Goal: Book appointment/travel/reservation

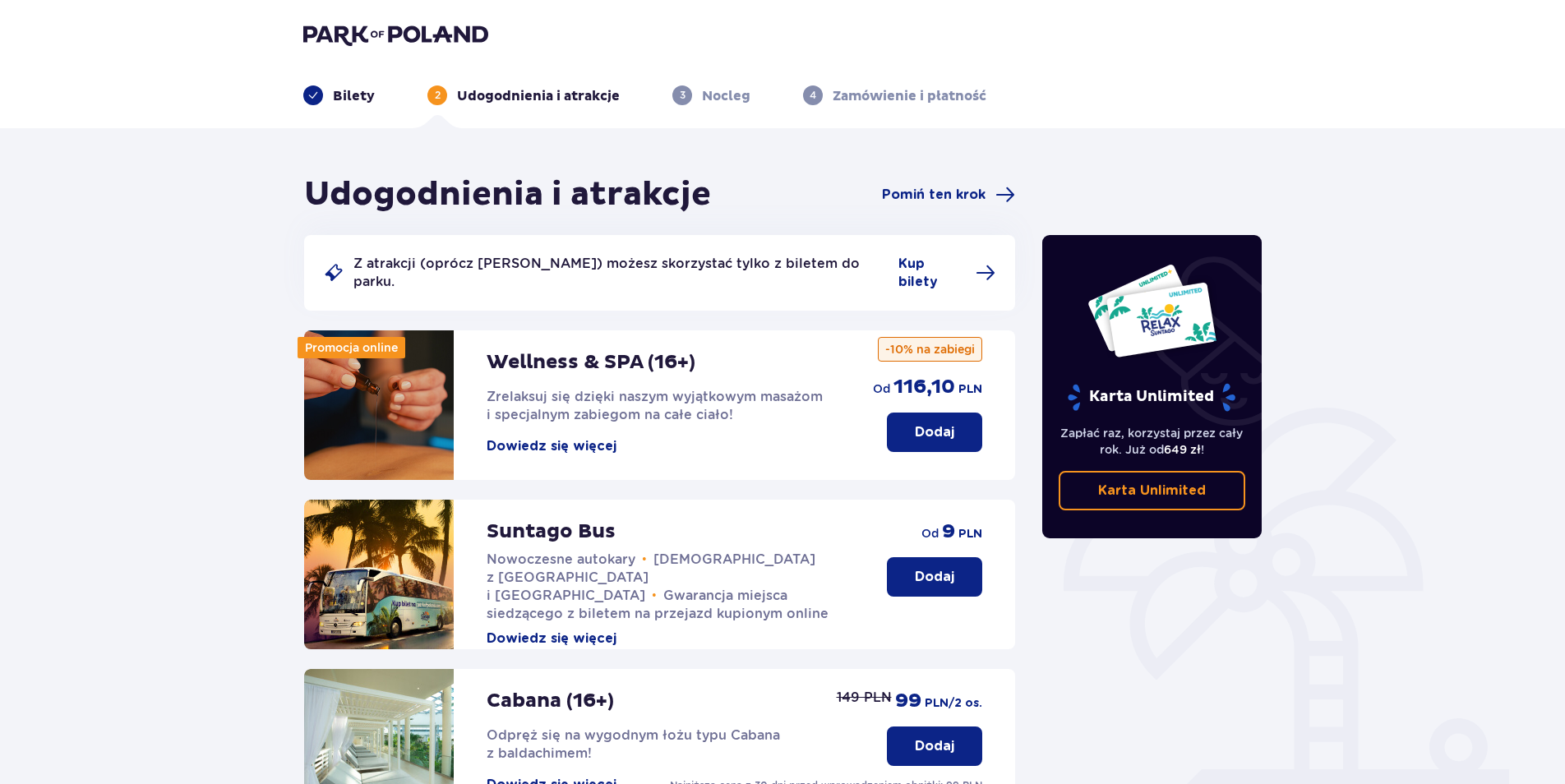
scroll to position [273, 0]
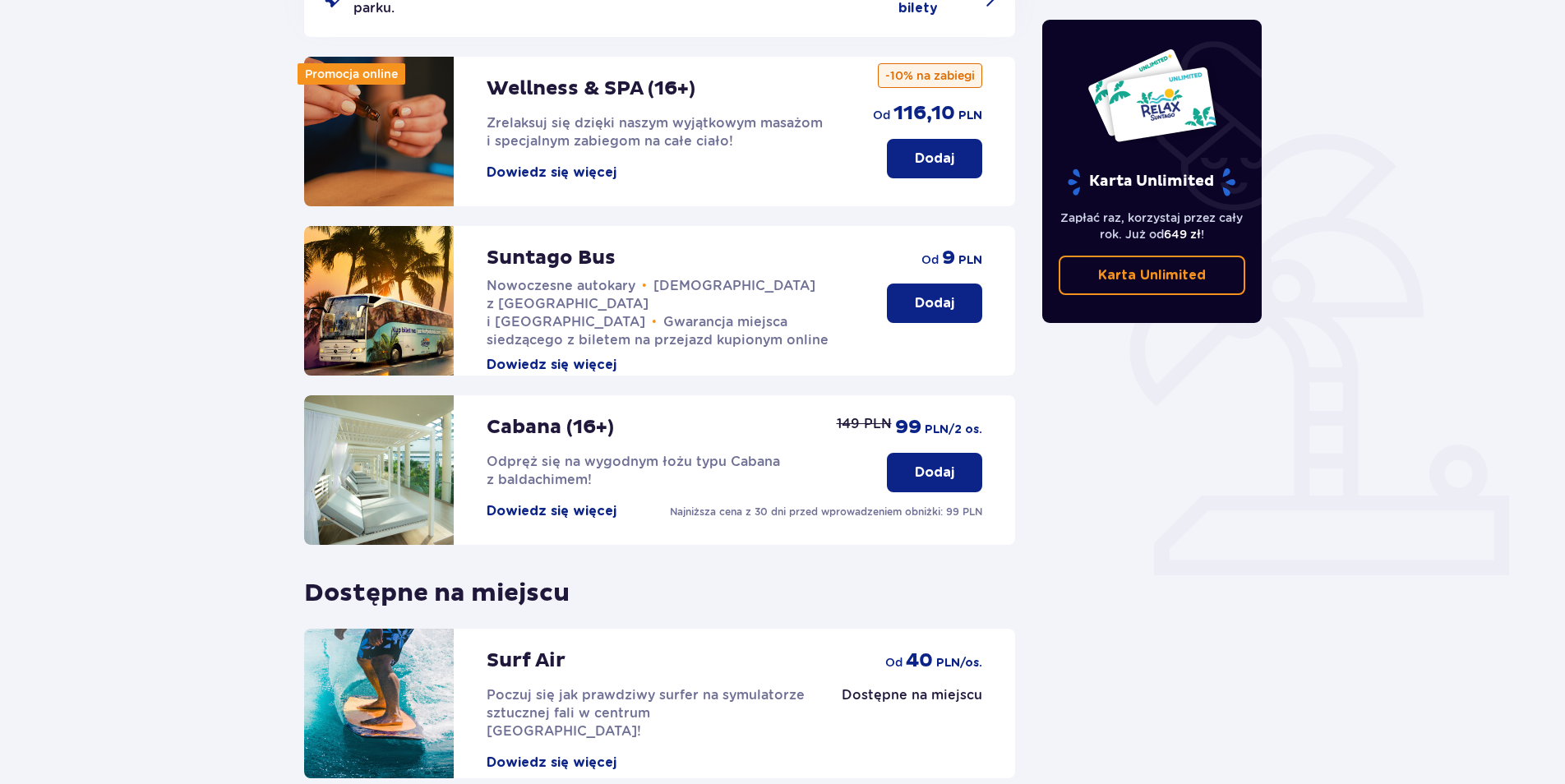
click at [972, 301] on button "Dodaj" at bounding box center [934, 303] width 95 height 40
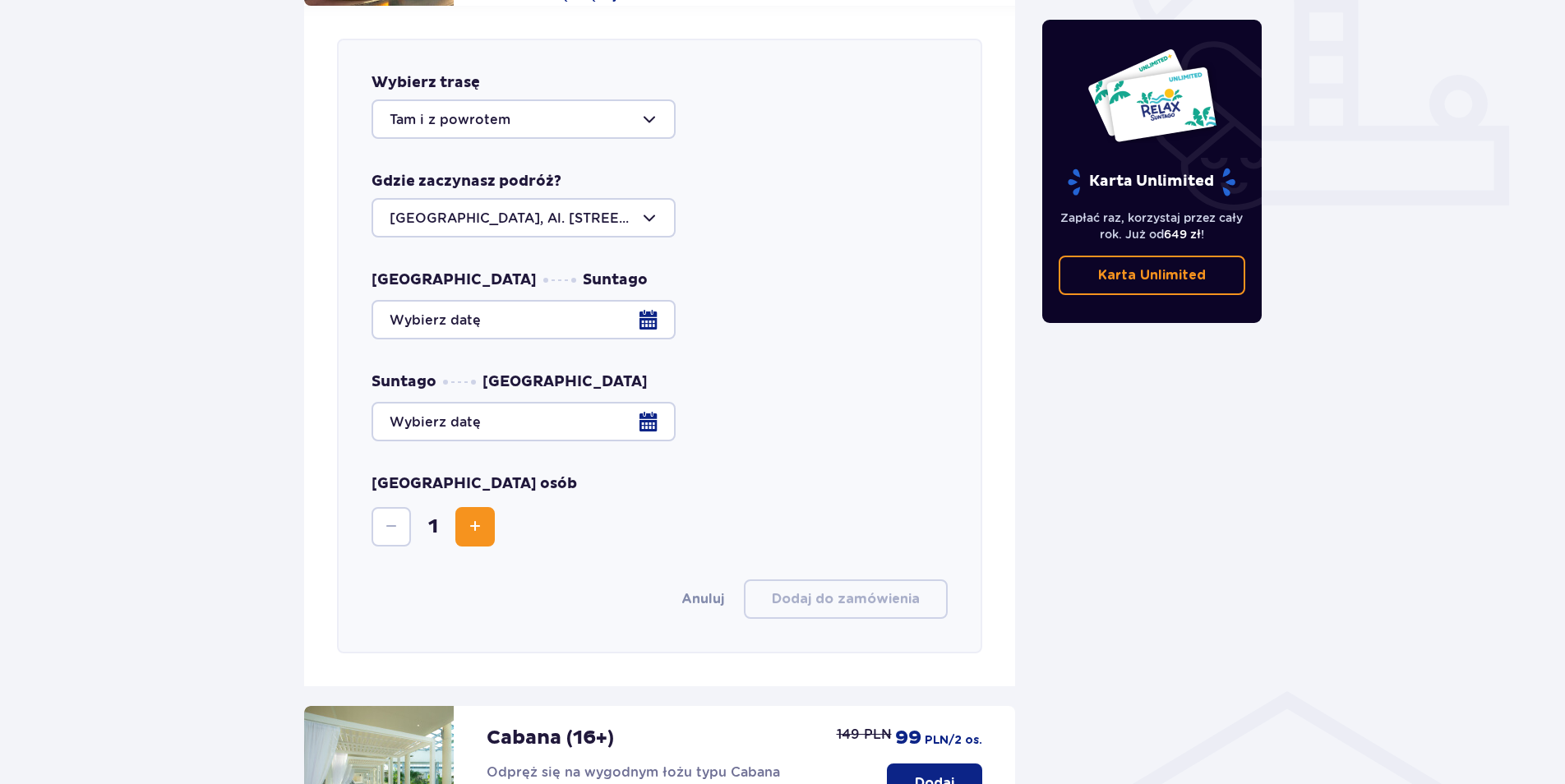
scroll to position [646, 0]
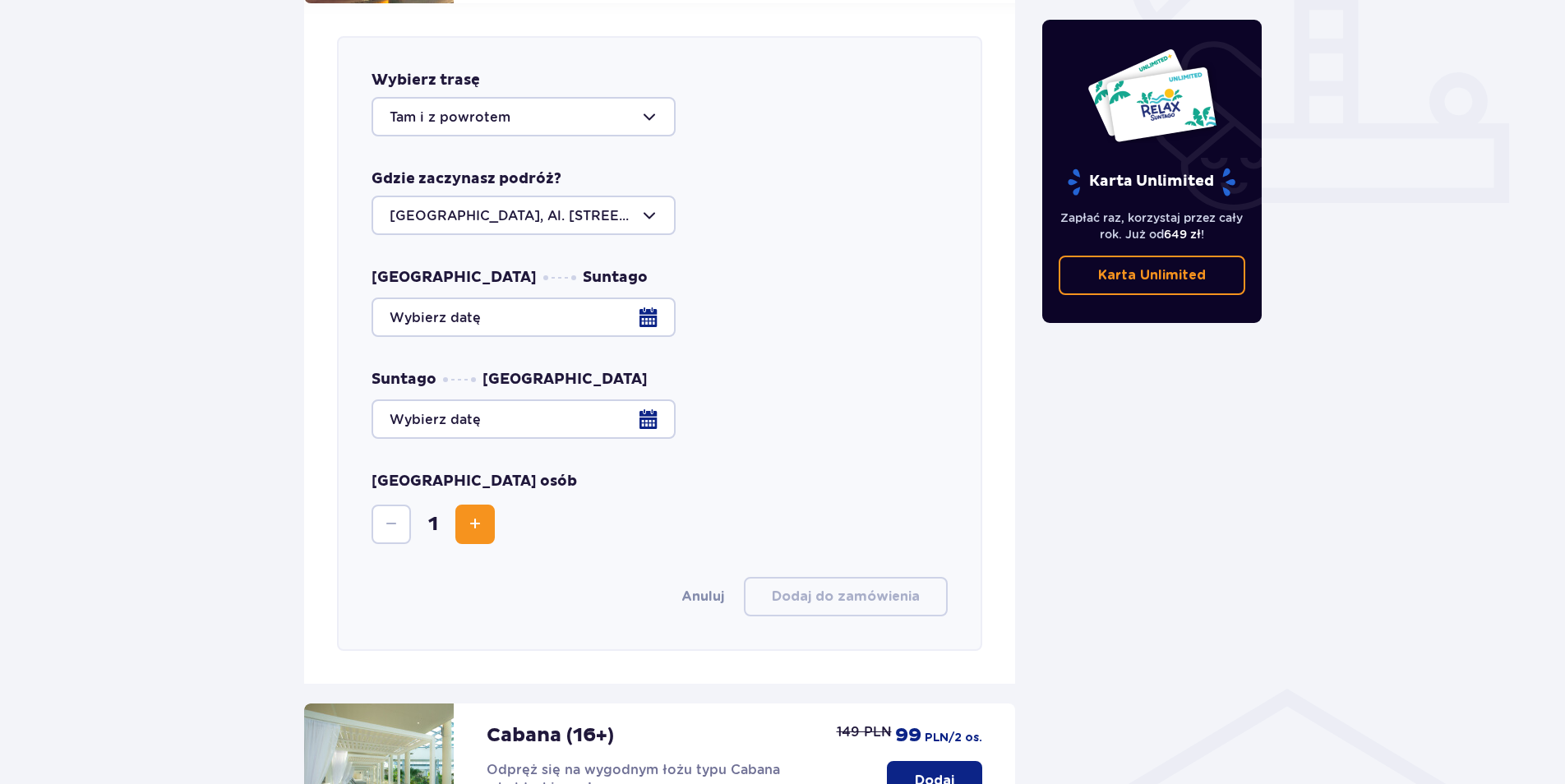
click at [636, 299] on div at bounding box center [660, 317] width 576 height 40
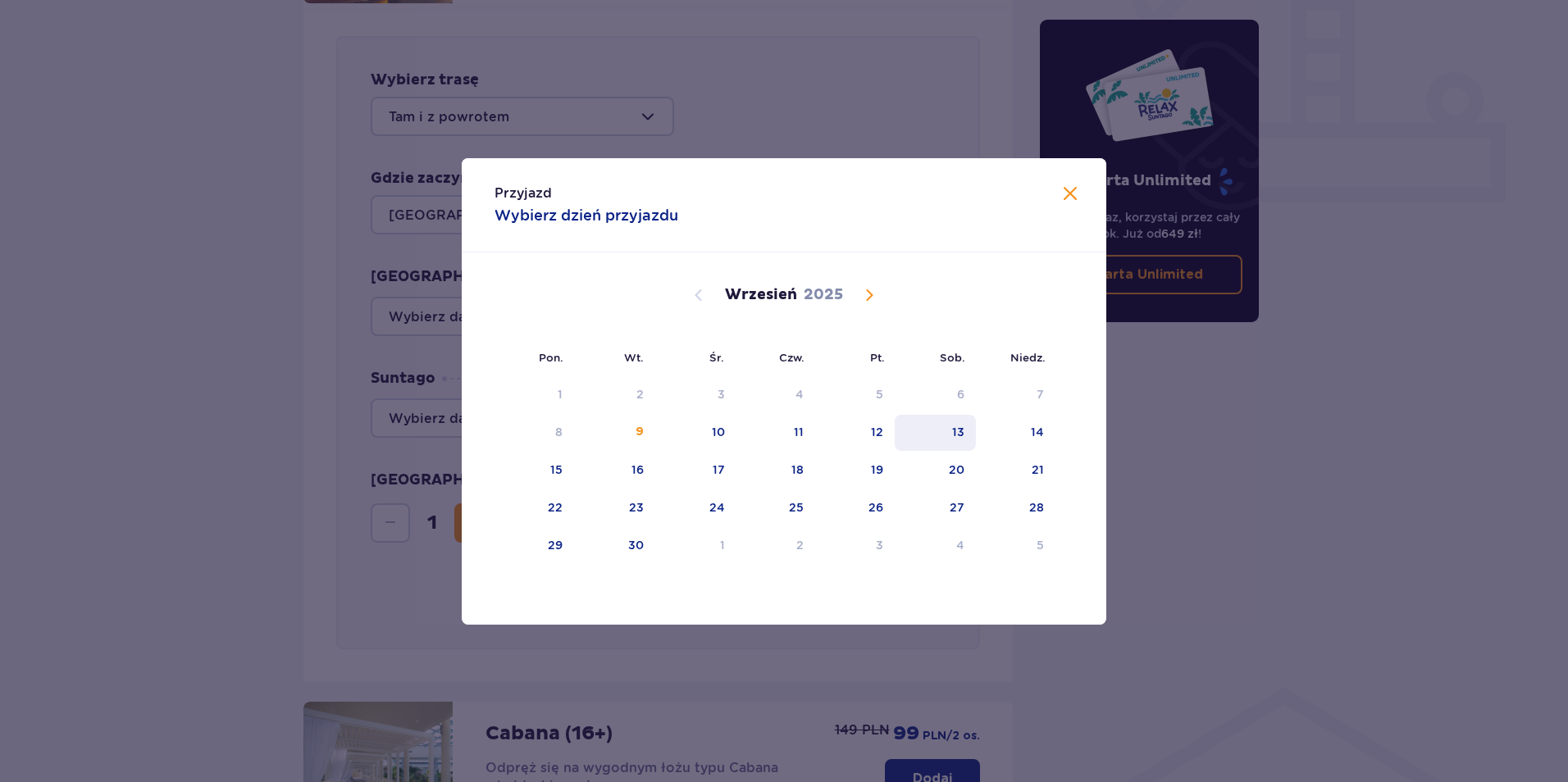
click at [959, 435] on div "13" at bounding box center [958, 432] width 13 height 17
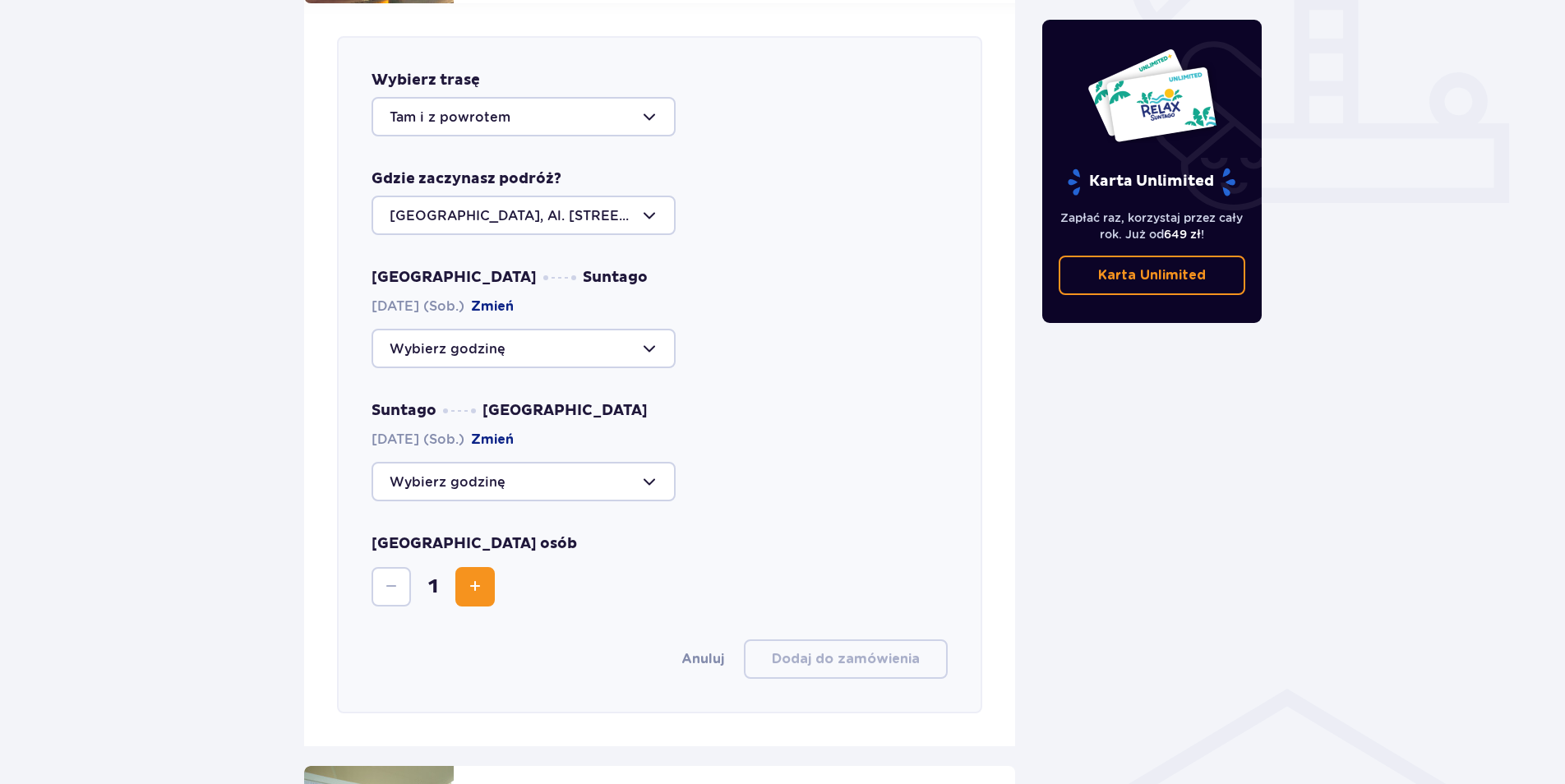
click at [617, 338] on div at bounding box center [524, 348] width 305 height 40
click at [671, 405] on span "09:00 Zostało 8 miejsc 09:30 Zostało 30 miejsc 10:00 Zostały 4 miejsca 11:15 Zo…" at bounding box center [524, 453] width 305 height 164
click at [675, 401] on span "09:00 Zostało 8 miejsc 09:30 Zostało 30 miejsc 10:00 Zostały 4 miejsca 11:15 Zo…" at bounding box center [524, 453] width 305 height 164
drag, startPoint x: 668, startPoint y: 400, endPoint x: 670, endPoint y: 412, distance: 12.2
click at [670, 412] on span "09:00 Zostało 8 miejsc 09:30 Zostało 30 miejsc 10:00 Zostały 4 miejsca 11:15 Zo…" at bounding box center [524, 453] width 305 height 164
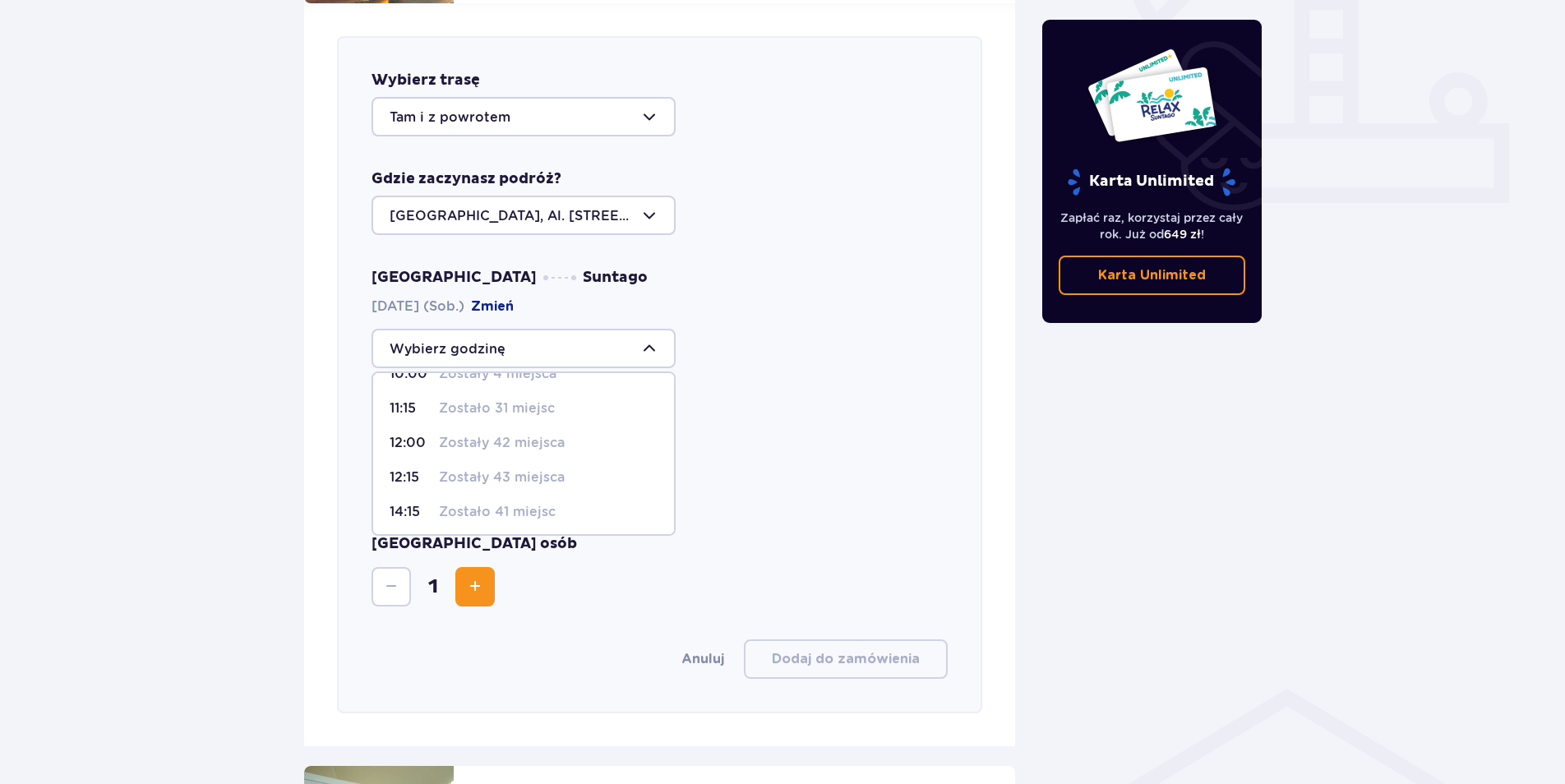
scroll to position [40, 0]
click at [740, 401] on div "Suntago Warszawa 13.09.2025 (Sob.) Zmień" at bounding box center [660, 451] width 576 height 100
click at [624, 462] on div at bounding box center [524, 481] width 305 height 40
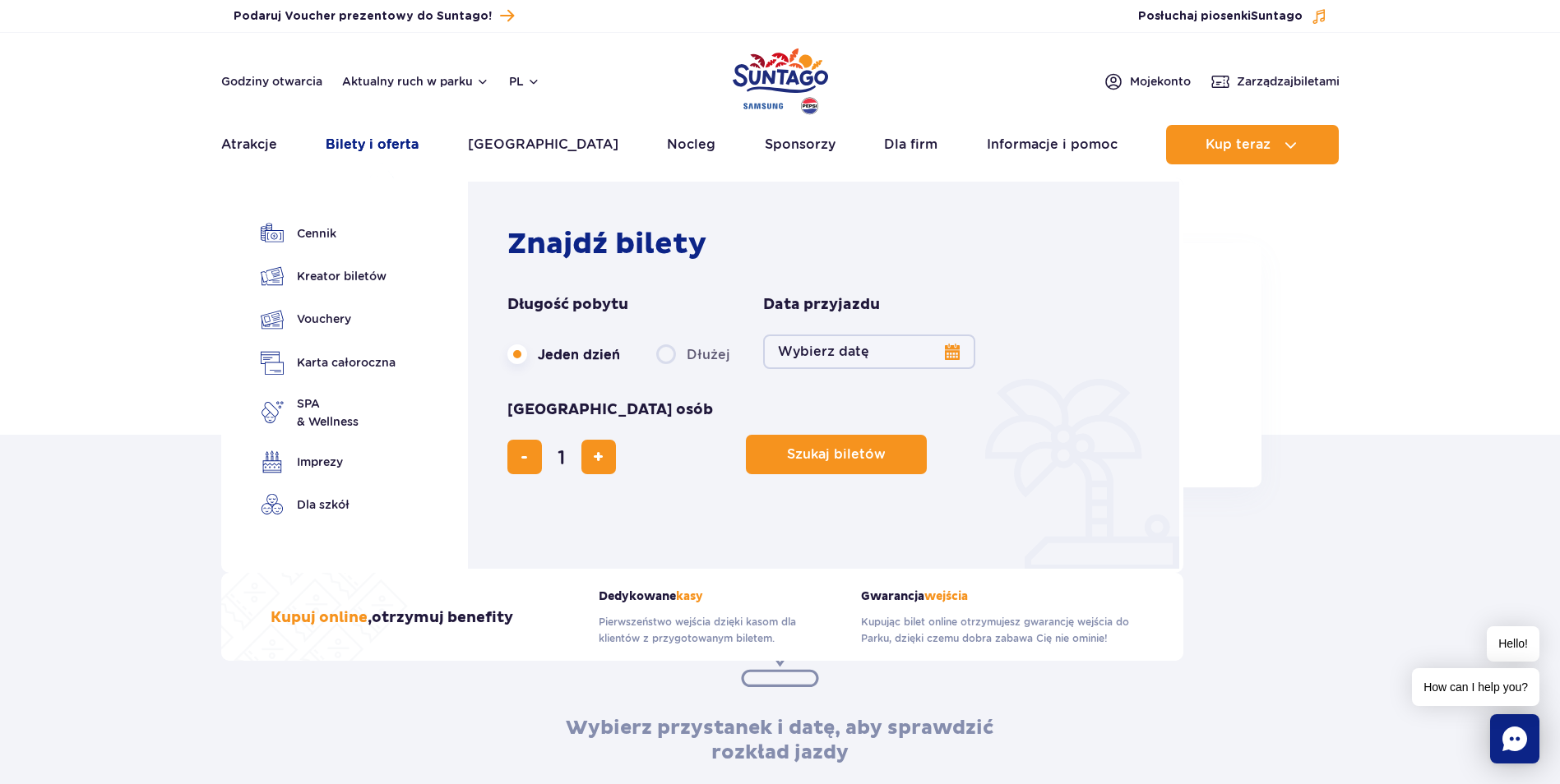
click at [414, 143] on link "Bilety i oferta" at bounding box center [372, 145] width 93 height 40
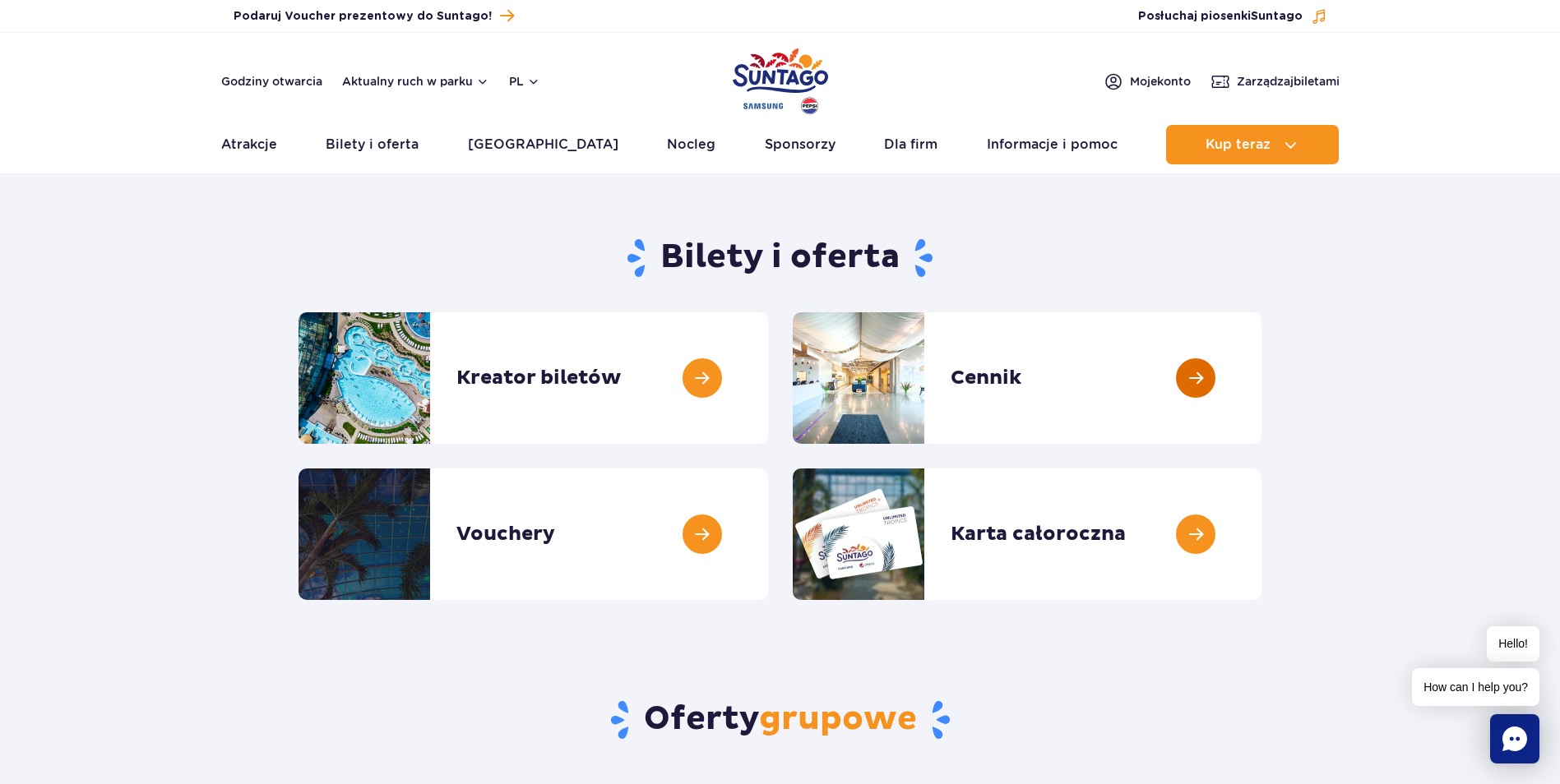
click at [1261, 376] on link at bounding box center [1261, 378] width 0 height 131
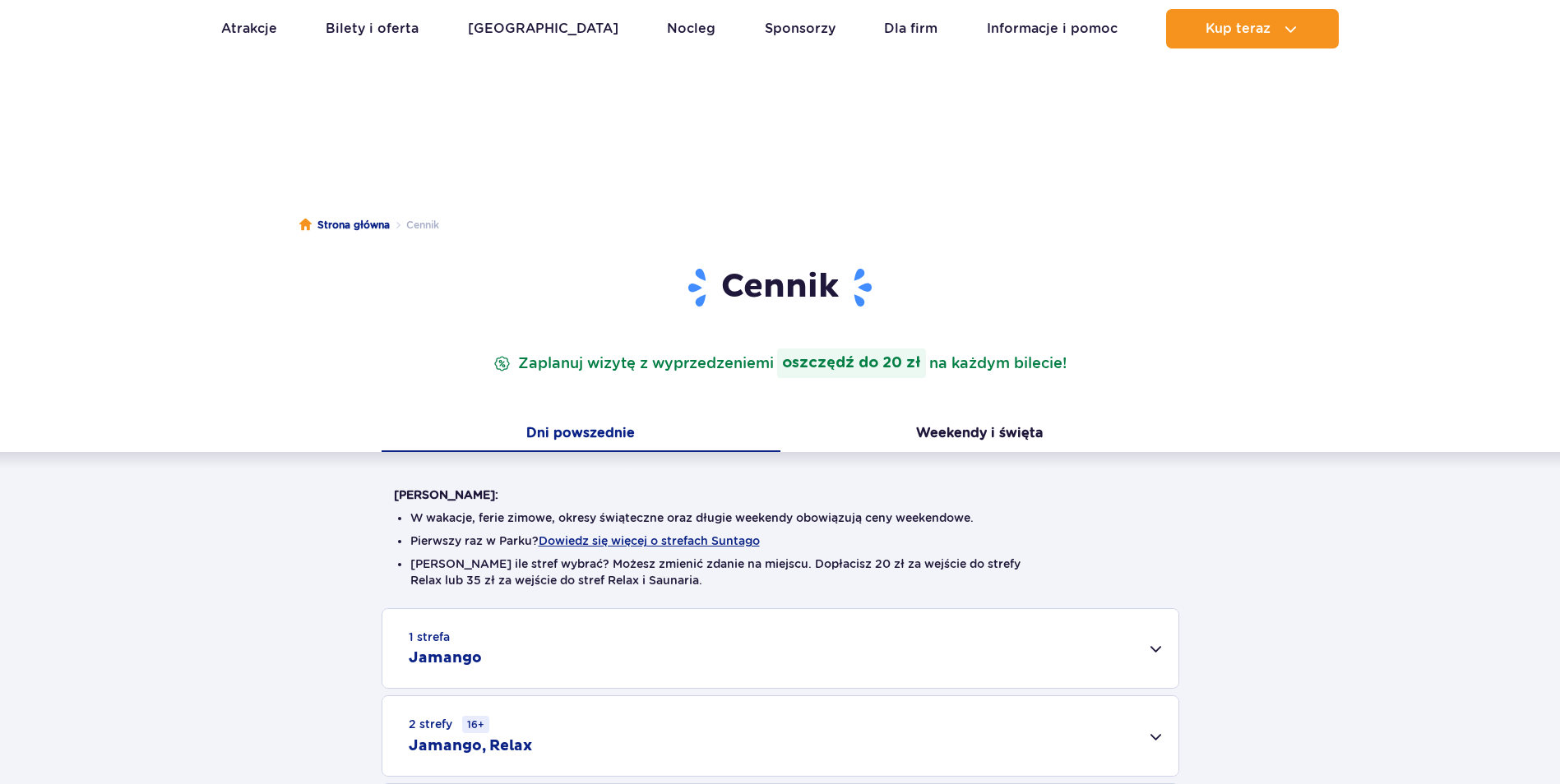
scroll to position [273, 0]
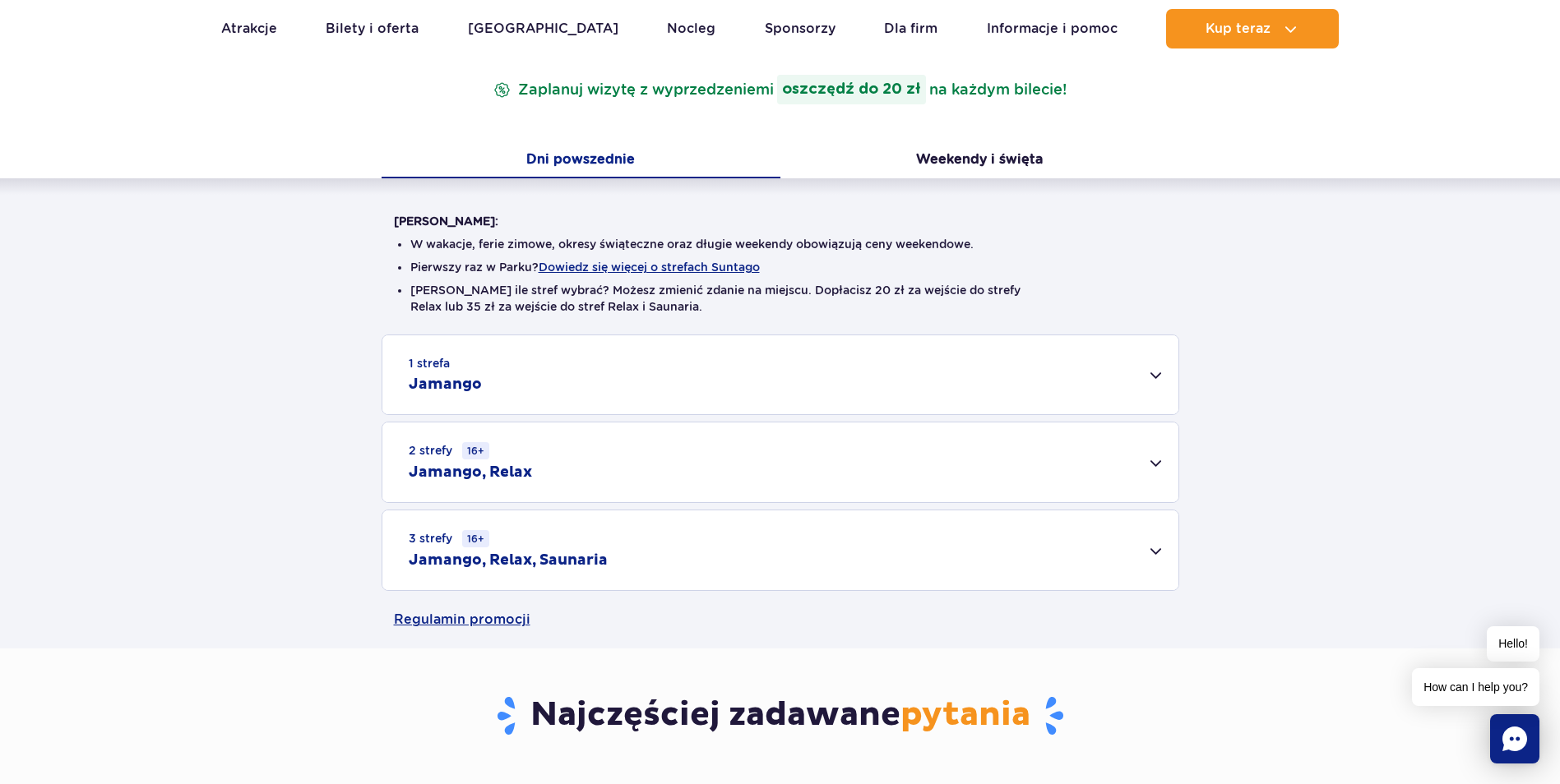
click at [1154, 468] on div "2 strefy 16+ Jamango, Relax" at bounding box center [780, 462] width 796 height 80
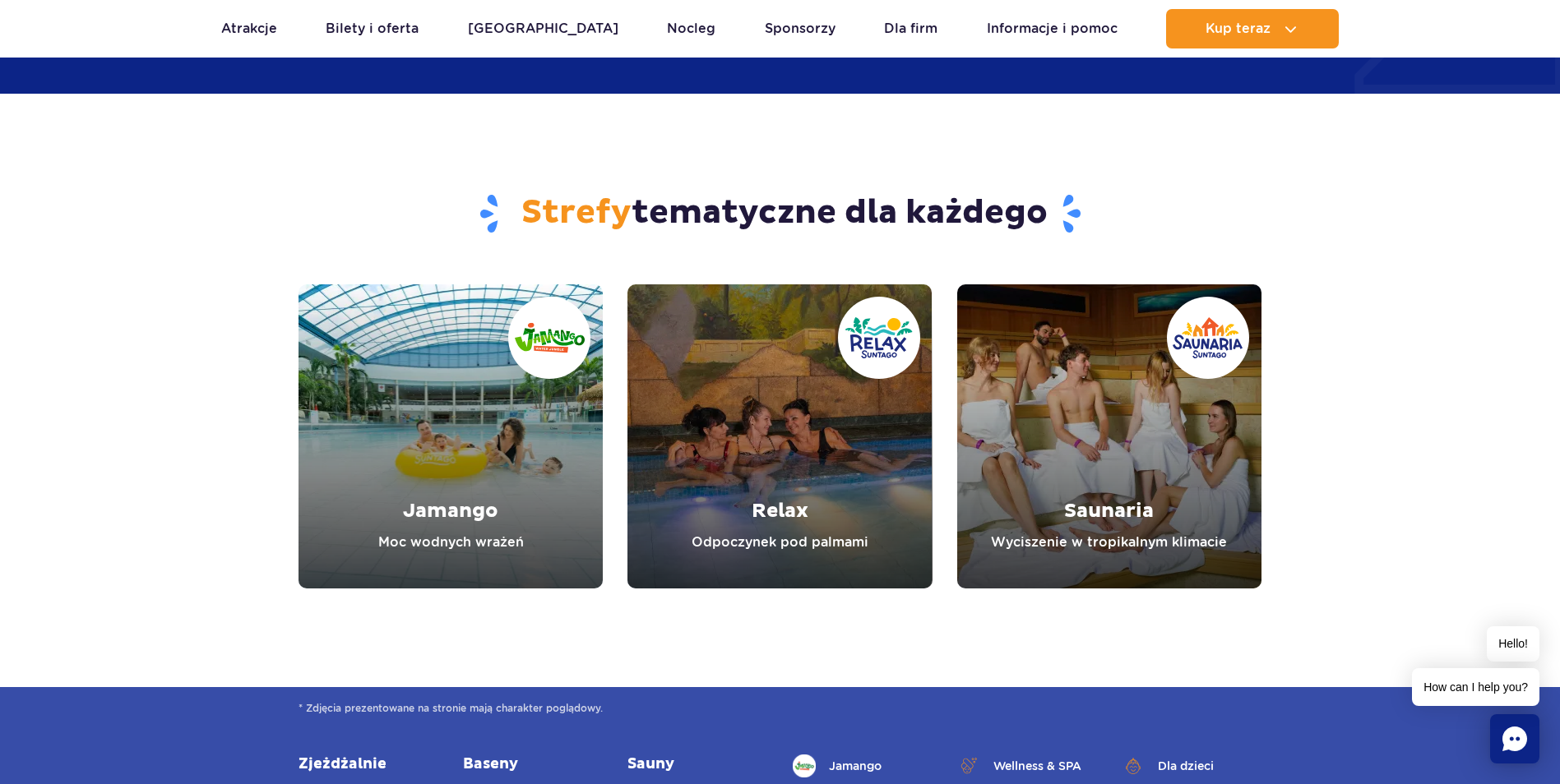
scroll to position [822, 0]
